Goal: Navigation & Orientation: Find specific page/section

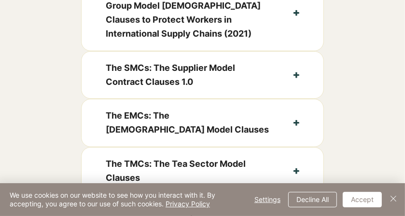
scroll to position [531, 0]
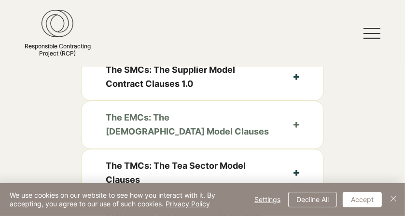
click at [299, 124] on icon "button" at bounding box center [296, 125] width 6 height 6
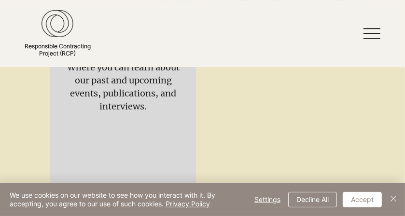
scroll to position [1978, 0]
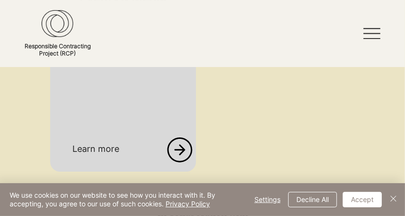
click at [181, 147] on icon at bounding box center [179, 149] width 25 height 25
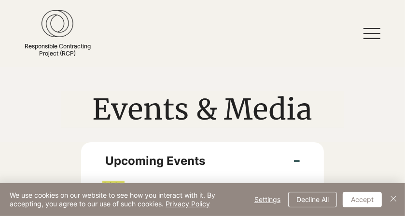
click at [372, 33] on icon at bounding box center [371, 33] width 17 height 17
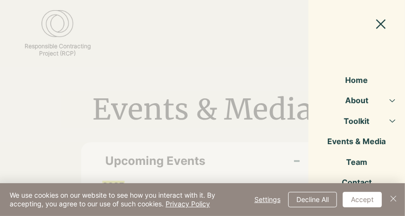
click at [396, 96] on button "About" at bounding box center [393, 100] width 24 height 20
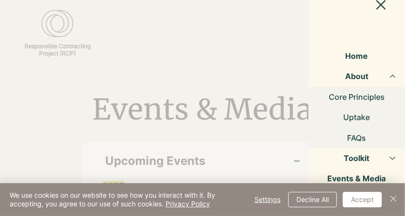
scroll to position [38, 0]
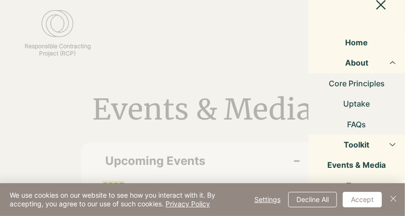
click at [359, 105] on link "Uptake" at bounding box center [356, 104] width 96 height 20
